Goal: Information Seeking & Learning: Learn about a topic

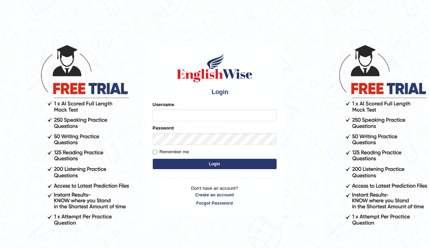
click at [169, 109] on div "Username" at bounding box center [215, 111] width 124 height 20
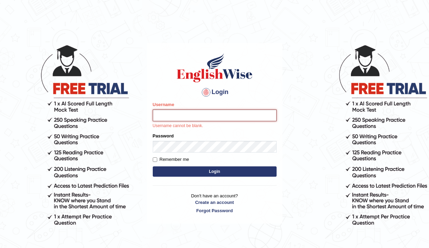
click at [169, 116] on input "Username" at bounding box center [215, 115] width 124 height 12
type input "DeepaG"
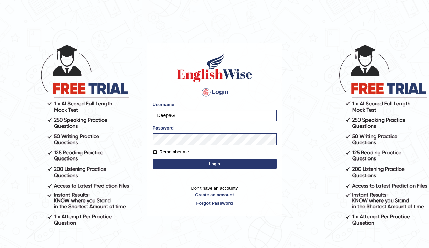
click at [156, 152] on input "Remember me" at bounding box center [155, 152] width 4 height 4
checkbox input "true"
click at [183, 163] on button "Login" at bounding box center [215, 163] width 124 height 10
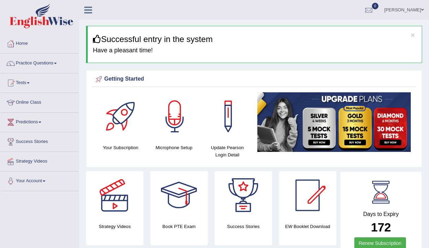
scroll to position [10, 0]
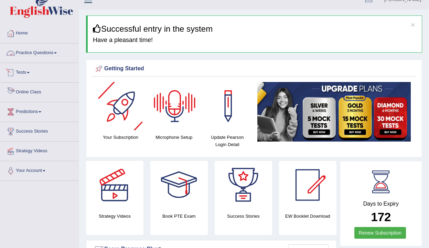
click at [30, 92] on link "Online Class" at bounding box center [39, 91] width 78 height 17
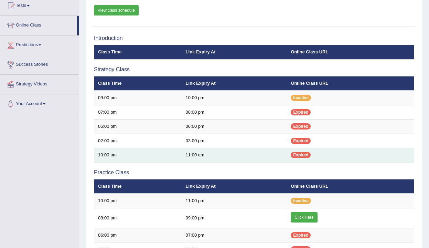
scroll to position [77, 0]
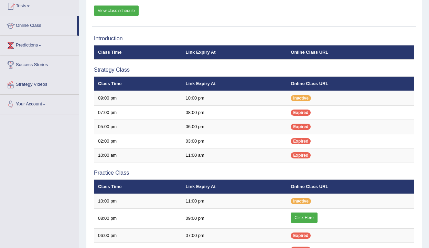
click at [120, 10] on link "View class schedule" at bounding box center [116, 11] width 45 height 10
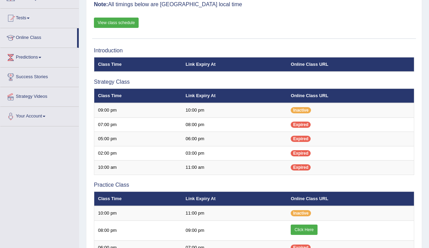
scroll to position [68, 0]
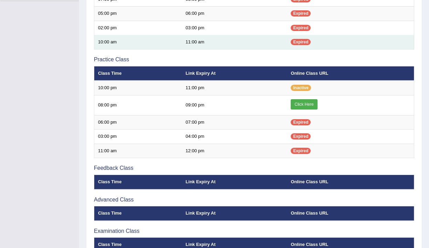
scroll to position [229, 0]
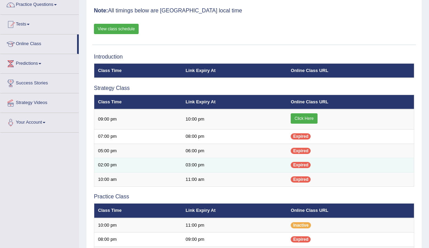
scroll to position [61, 0]
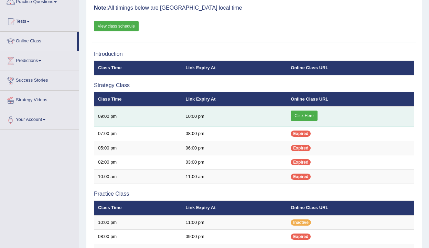
click at [304, 117] on link "Click Here" at bounding box center [304, 115] width 26 height 10
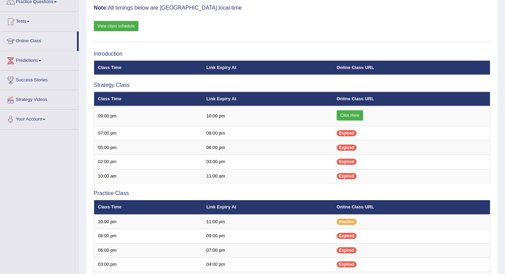
click at [45, 59] on link "Predictions" at bounding box center [39, 59] width 78 height 17
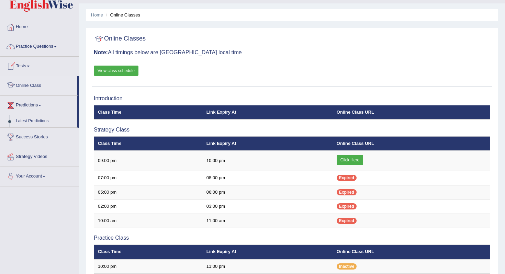
scroll to position [13, 0]
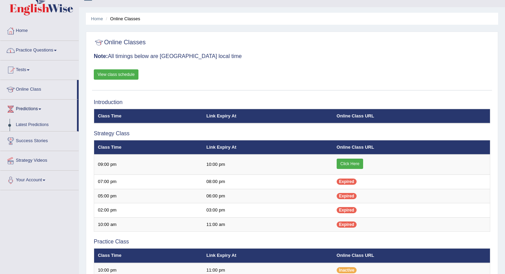
click at [58, 49] on link "Practice Questions" at bounding box center [39, 49] width 78 height 17
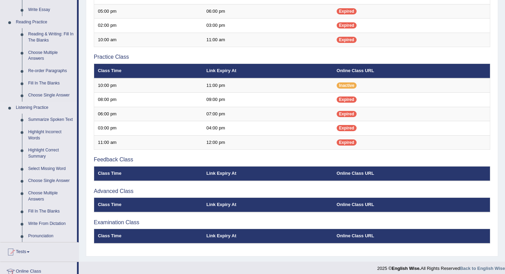
scroll to position [187, 0]
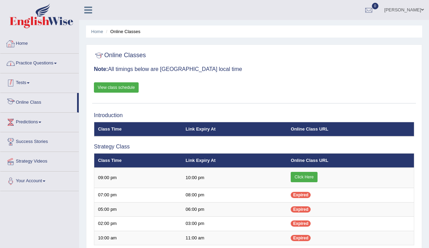
click at [29, 43] on link "Home" at bounding box center [39, 42] width 78 height 17
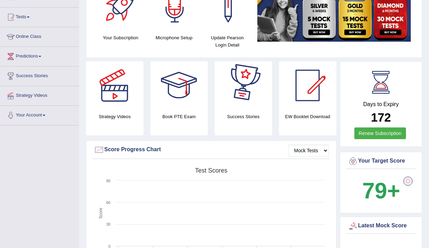
scroll to position [66, 0]
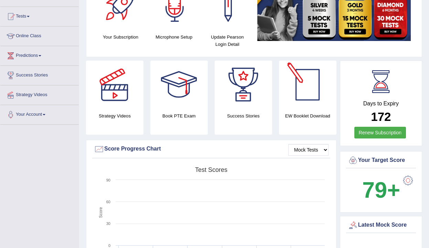
click at [308, 89] on div at bounding box center [307, 85] width 48 height 48
